Goal: Browse casually

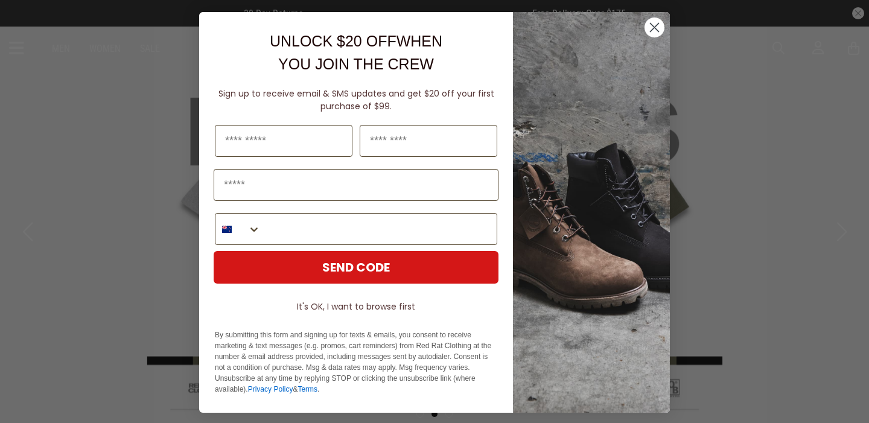
click at [656, 32] on circle "Close dialog" at bounding box center [655, 28] width 20 height 20
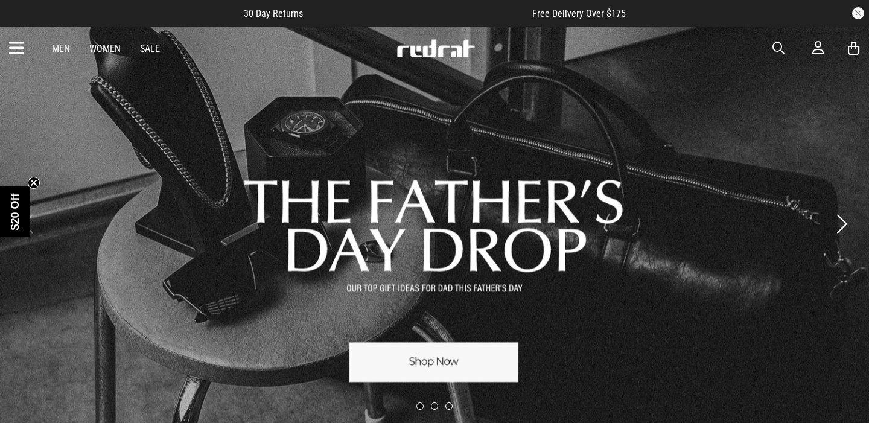
scroll to position [5, 0]
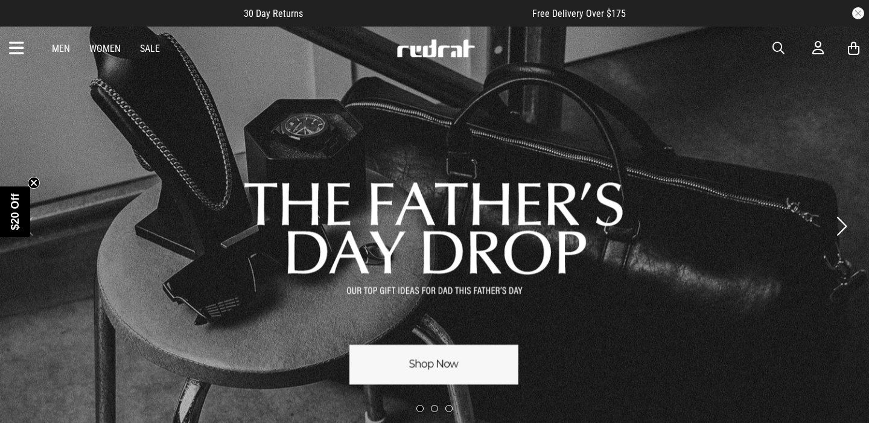
click at [846, 223] on button "Next slide" at bounding box center [842, 226] width 16 height 27
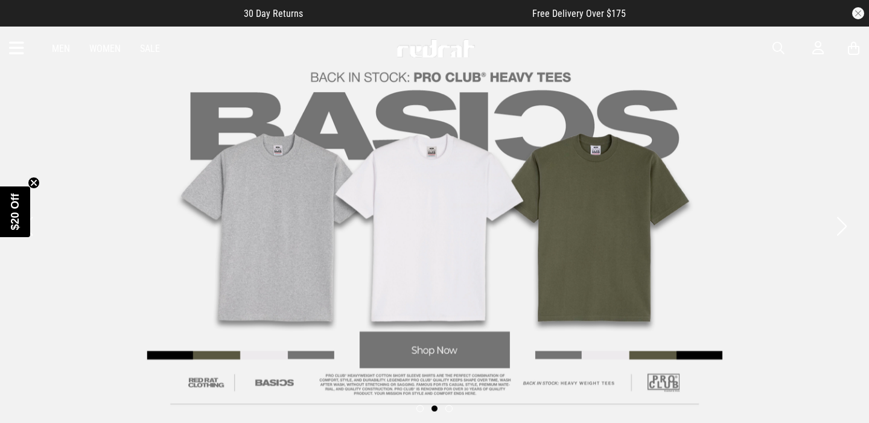
click at [850, 229] on link "2 / 3" at bounding box center [434, 226] width 869 height 413
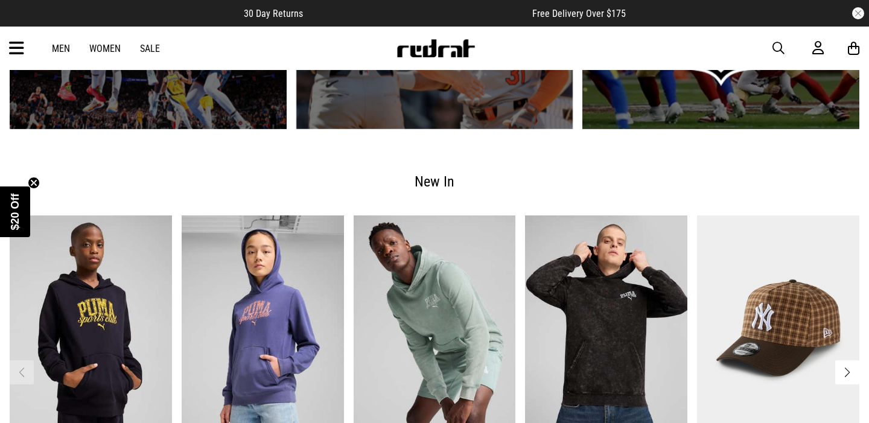
scroll to position [1313, 0]
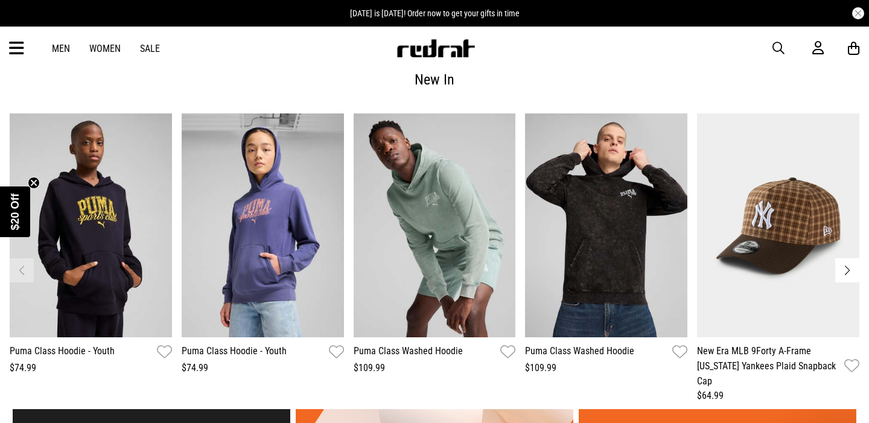
click at [848, 270] on button "Next slide" at bounding box center [847, 270] width 24 height 24
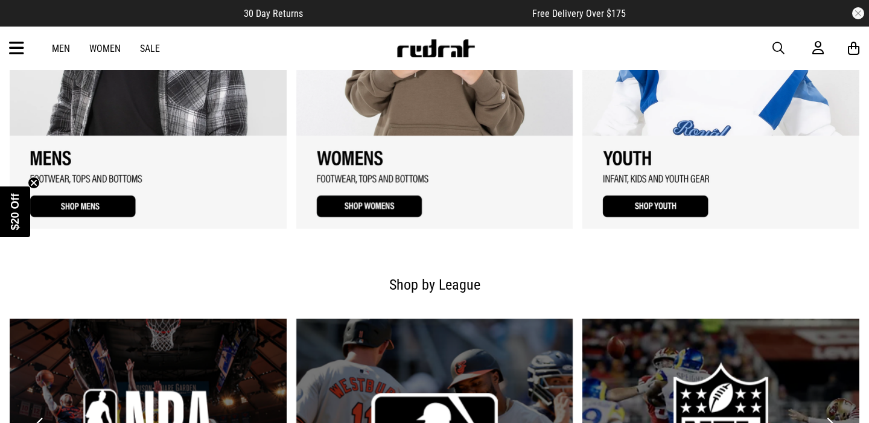
scroll to position [986, 0]
